Goal: Task Accomplishment & Management: Complete application form

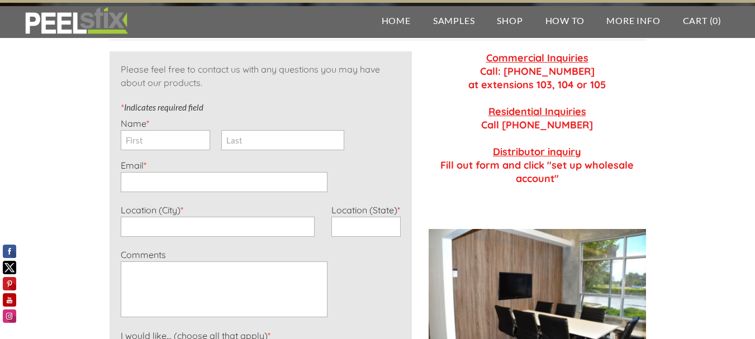
scroll to position [168, 0]
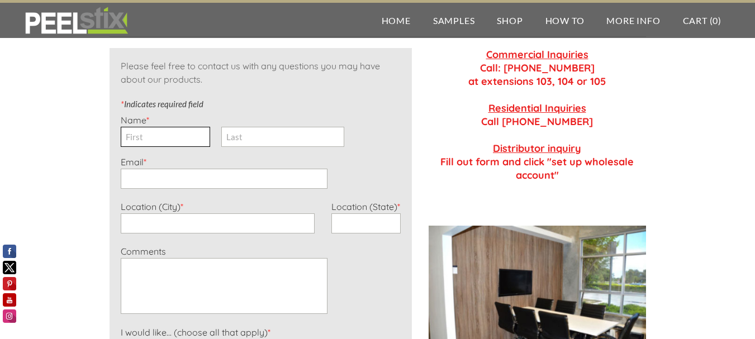
click at [148, 138] on input "First" at bounding box center [165, 137] width 89 height 20
type input "[PERSON_NAME]"
type input "[EMAIL_ADDRESS][DOMAIN_NAME]"
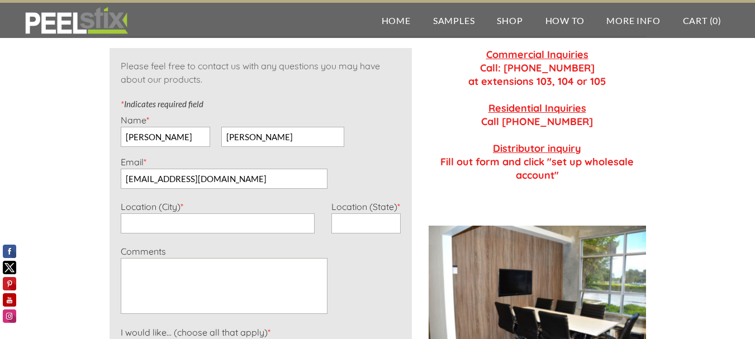
type input "[US_STATE]"
type input "NY"
type input "5167584515"
click at [190, 298] on textarea "Comments *" at bounding box center [224, 286] width 207 height 56
paste textarea "Lorem Ips/Dolor, Sita Con! Ad elit Seddoe, temp in Utlabore Etdolorem Aliquae. …"
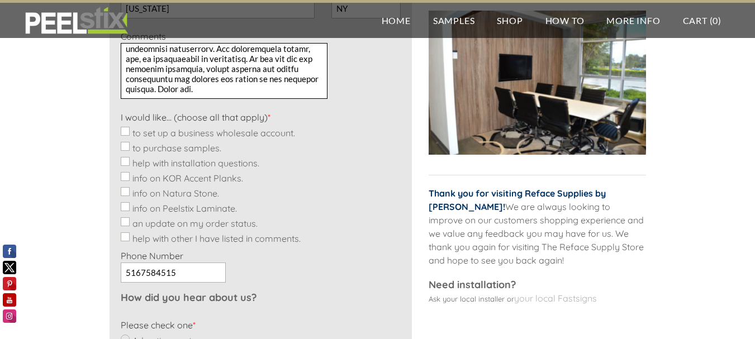
scroll to position [391, 0]
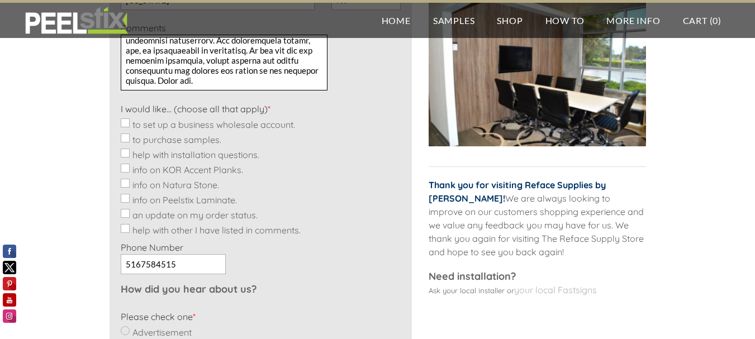
type textarea "Lorem Ips/Dolor, Sita Con! Ad elit Seddoe, temp in Utlabore Etdolorem Aliquae. …"
click at [128, 138] on input "to purchase samples." at bounding box center [125, 138] width 9 height 9
checkbox input "true"
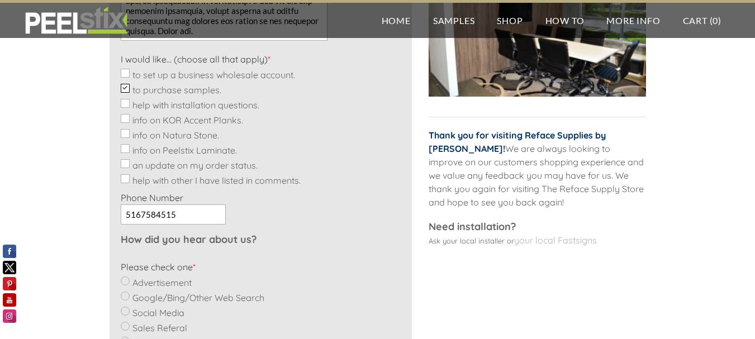
scroll to position [559, 0]
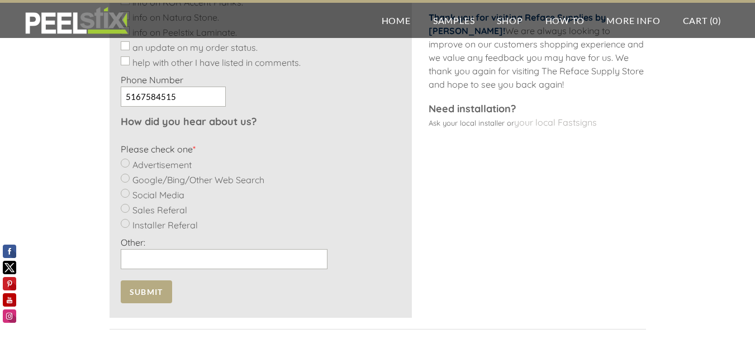
click at [126, 177] on input "Google/Bing/Other Web Search" at bounding box center [125, 178] width 9 height 9
radio input "true"
click at [140, 287] on span "Submit" at bounding box center [146, 292] width 51 height 23
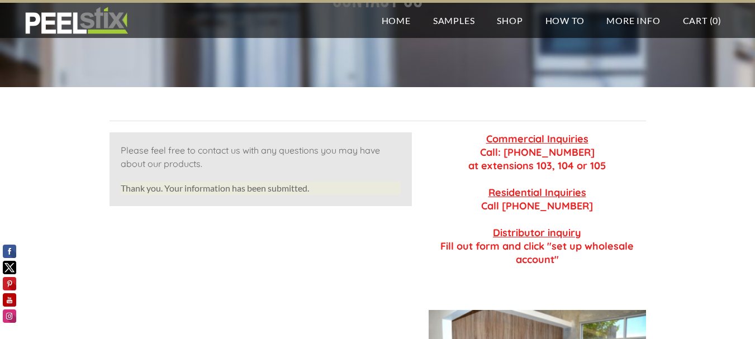
scroll to position [54, 0]
